Goal: Information Seeking & Learning: Learn about a topic

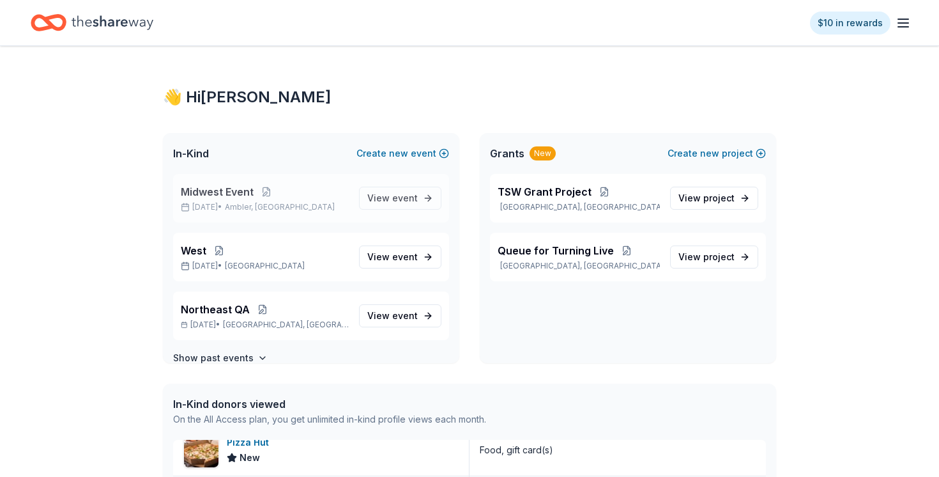
click at [209, 197] on span "Midwest Event" at bounding box center [217, 191] width 73 height 15
click at [405, 203] on span "event" at bounding box center [405, 197] width 26 height 11
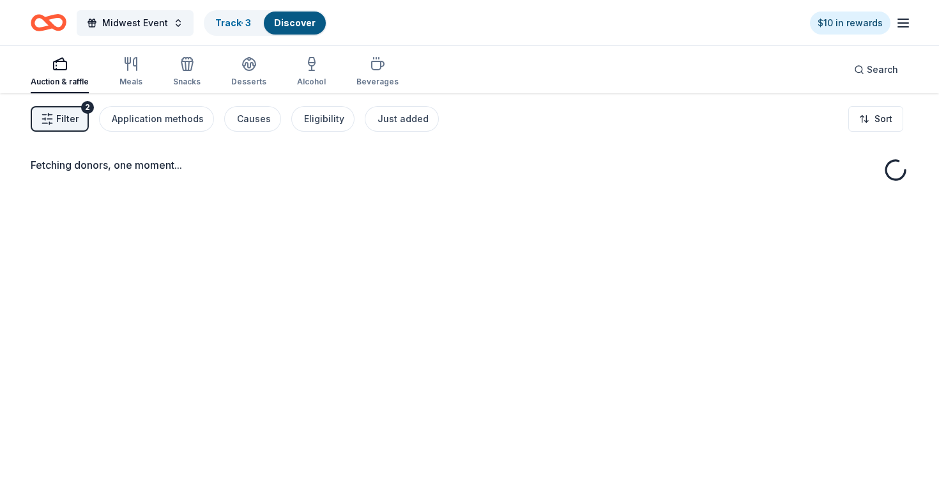
click at [464, 73] on div "Auction & raffle Meals Snacks Desserts Alcohol Beverages Search" at bounding box center [470, 69] width 878 height 47
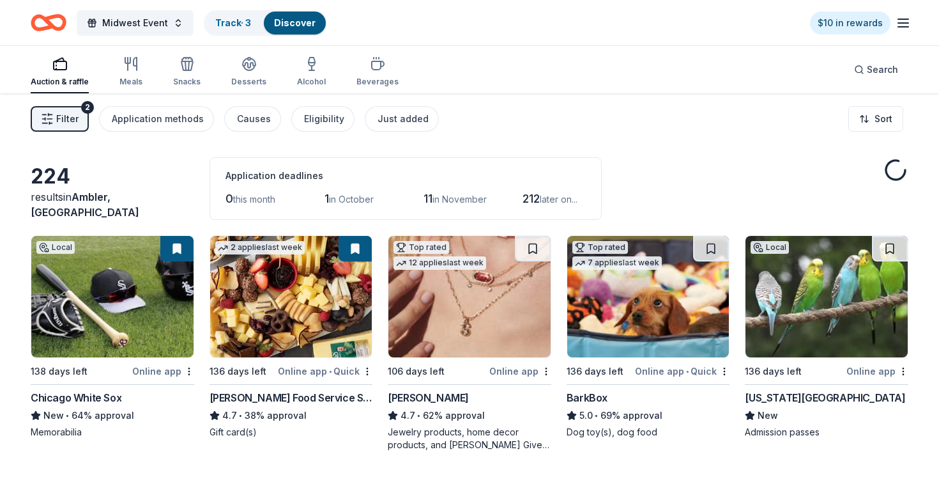
click at [744, 134] on div "Filter 2 Application methods Causes Eligibility Just added Sort" at bounding box center [469, 118] width 939 height 51
click at [883, 74] on span "Search" at bounding box center [882, 69] width 31 height 15
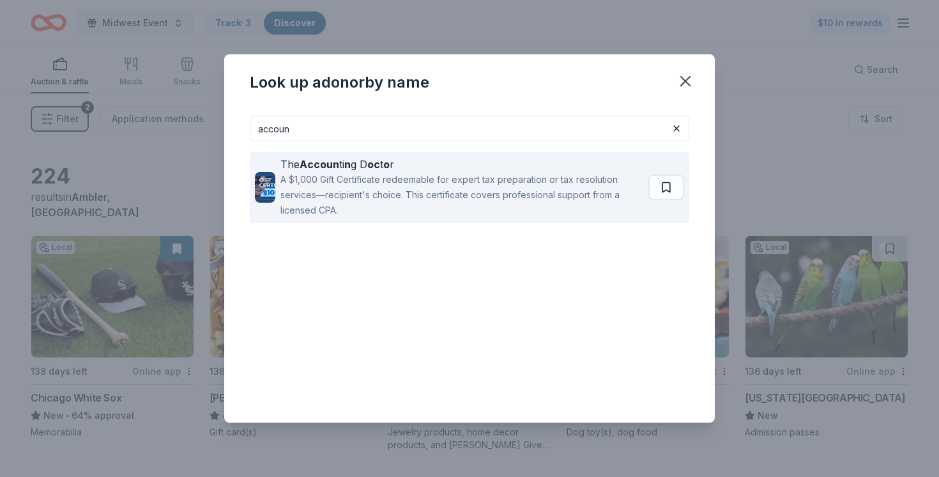
type input "accoun"
click at [496, 178] on div "A $1,000 Gift Certificate redeemable for expert tax preparation or tax resoluti…" at bounding box center [461, 195] width 363 height 46
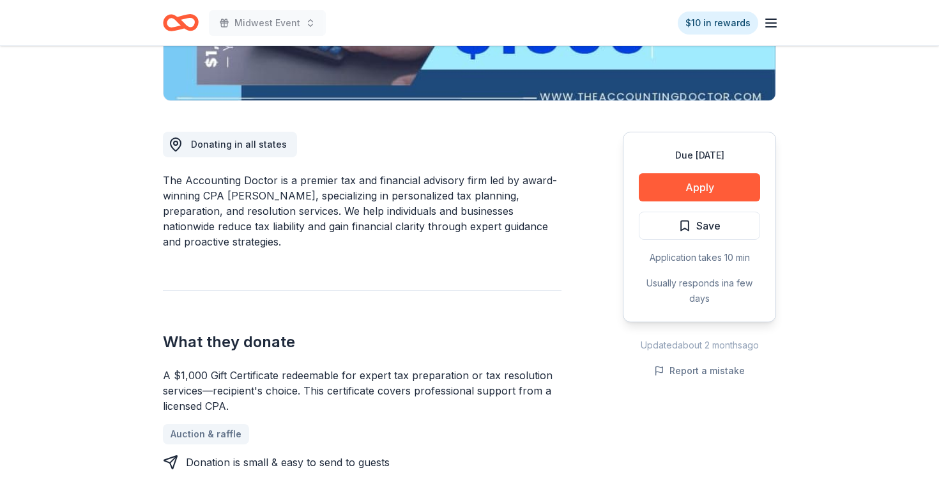
scroll to position [290, 0]
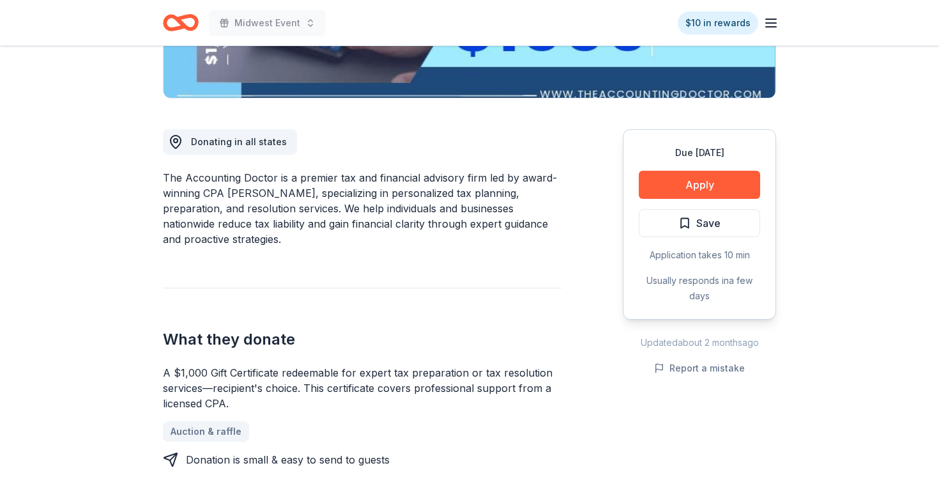
drag, startPoint x: 247, startPoint y: 219, endPoint x: 322, endPoint y: 226, distance: 75.1
click at [321, 226] on div "The Accounting Doctor is a premier tax and financial advisory firm led by award…" at bounding box center [362, 208] width 399 height 77
